Goal: Information Seeking & Learning: Learn about a topic

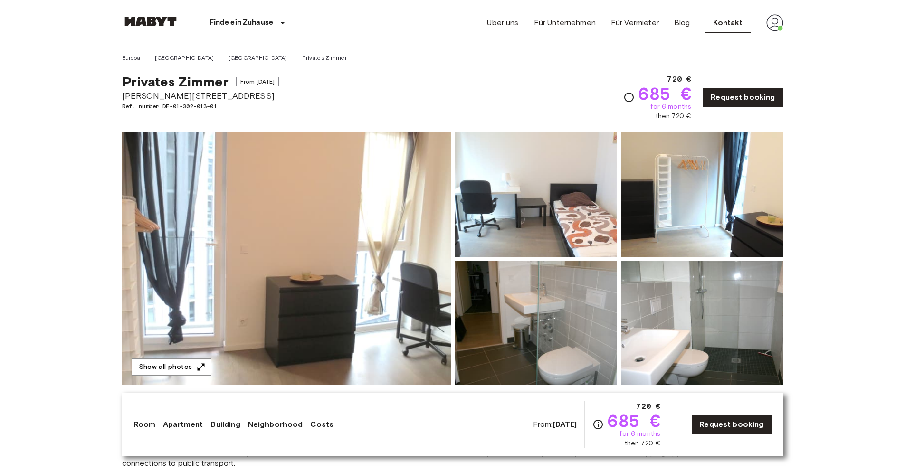
drag, startPoint x: 35, startPoint y: 229, endPoint x: 110, endPoint y: 73, distance: 174.0
